Goal: Complete application form

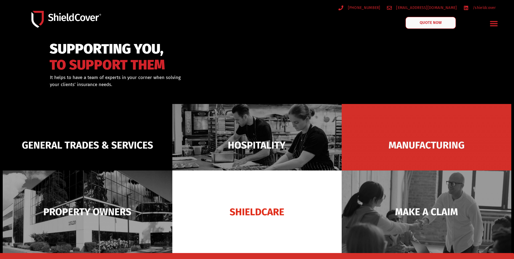
click at [443, 21] on link "QUOTE NOW" at bounding box center [431, 23] width 50 height 12
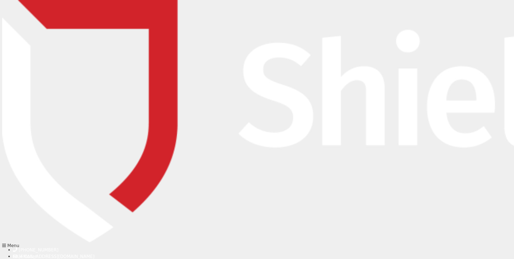
type input "Karah"
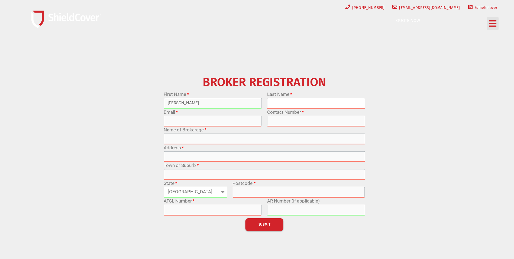
type input "Bothwell"
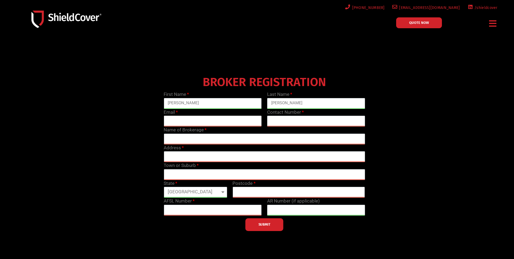
type input "[EMAIL_ADDRESS][DOMAIN_NAME]"
type input "0447847902"
type input "Community Insurance Brokers Pty Ltd"
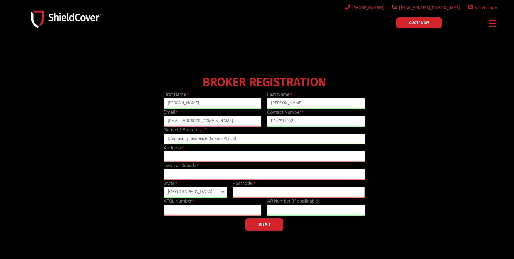
type input "100 Nixon Street"
type input "SHEPPARTON"
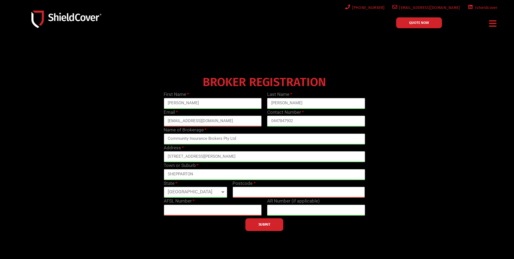
select select "TAS"
type input "3630"
type input "233750"
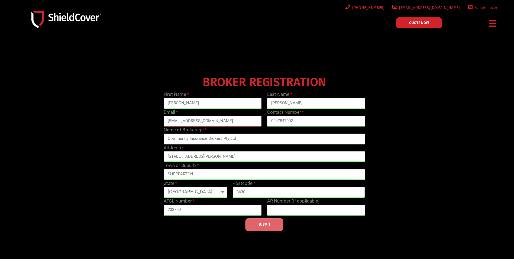
click at [255, 224] on button "SUBMIT" at bounding box center [265, 224] width 38 height 13
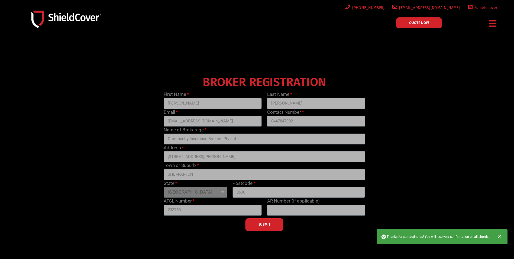
click at [419, 21] on span "QUOTE NOW" at bounding box center [419, 23] width 20 height 4
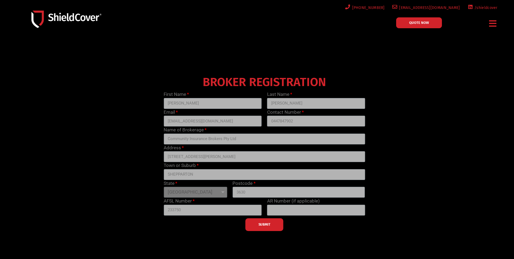
click at [424, 23] on span "QUOTE NOW" at bounding box center [419, 23] width 20 height 4
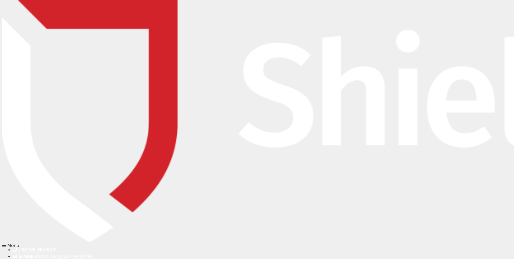
type input "[EMAIL_ADDRESS][DOMAIN_NAME]"
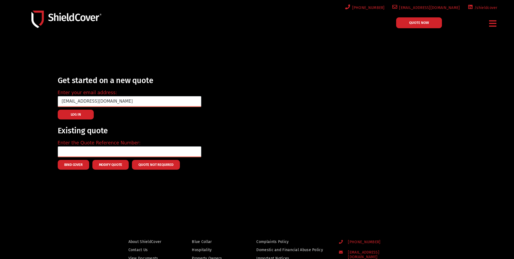
click at [82, 117] on button "LOG IN" at bounding box center [76, 115] width 36 height 10
